Goal: Transaction & Acquisition: Purchase product/service

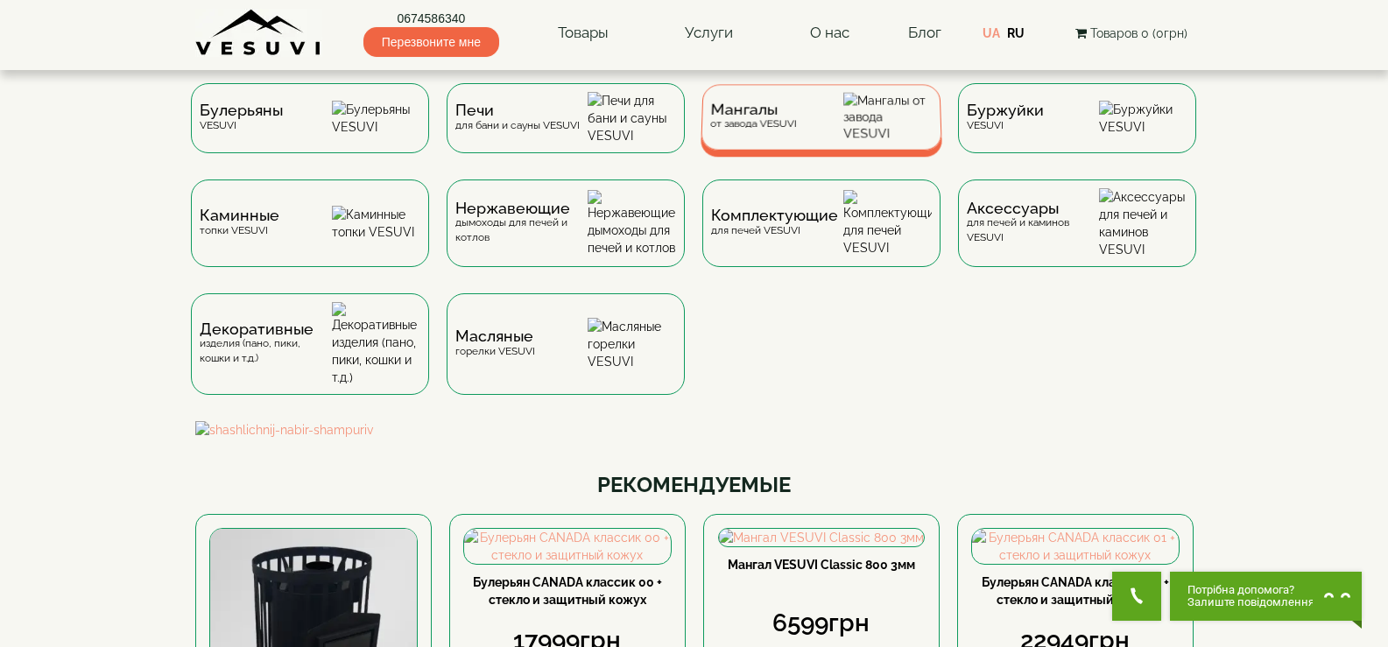
click at [833, 124] on div "Мангалы от завода VESUVI" at bounding box center [822, 117] width 242 height 66
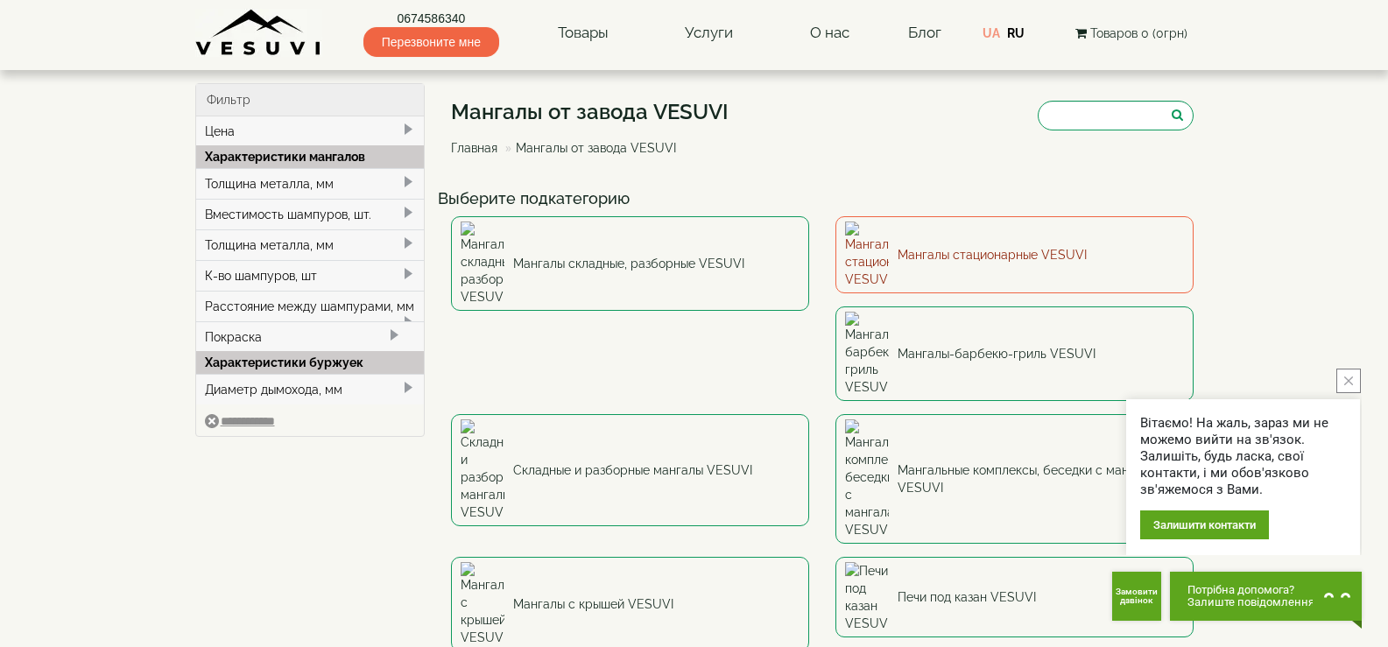
click at [1001, 236] on link "Мангалы стационарные VESUVI" at bounding box center [1015, 254] width 358 height 77
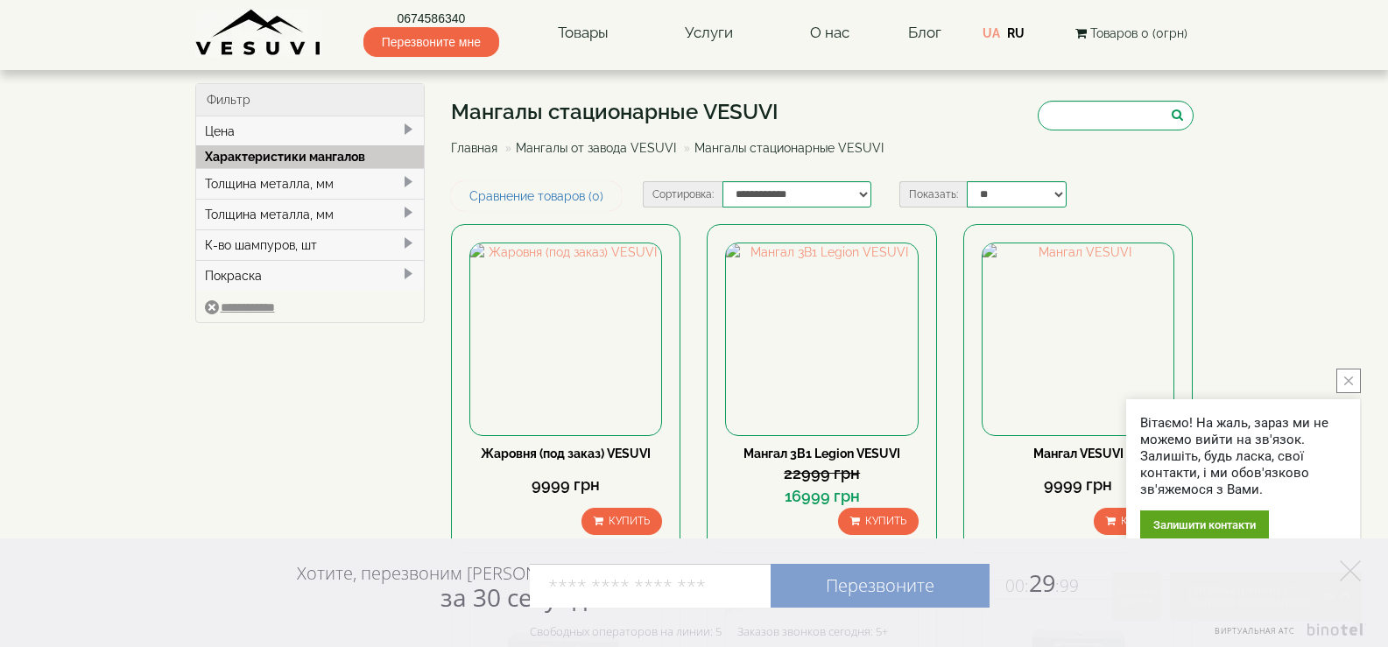
click at [1346, 383] on icon "close button" at bounding box center [1348, 381] width 9 height 9
